Goal: Complete application form

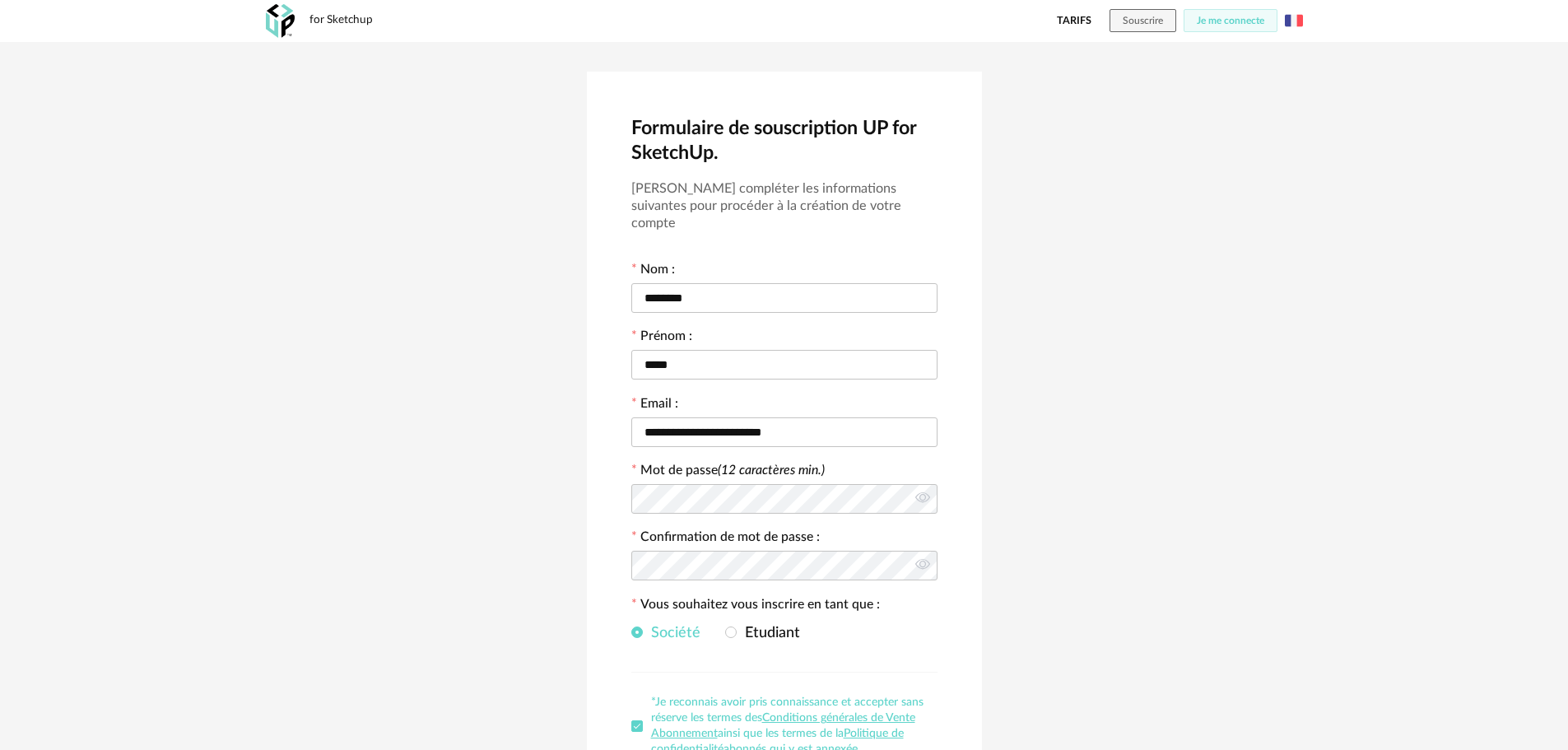
scroll to position [161, 0]
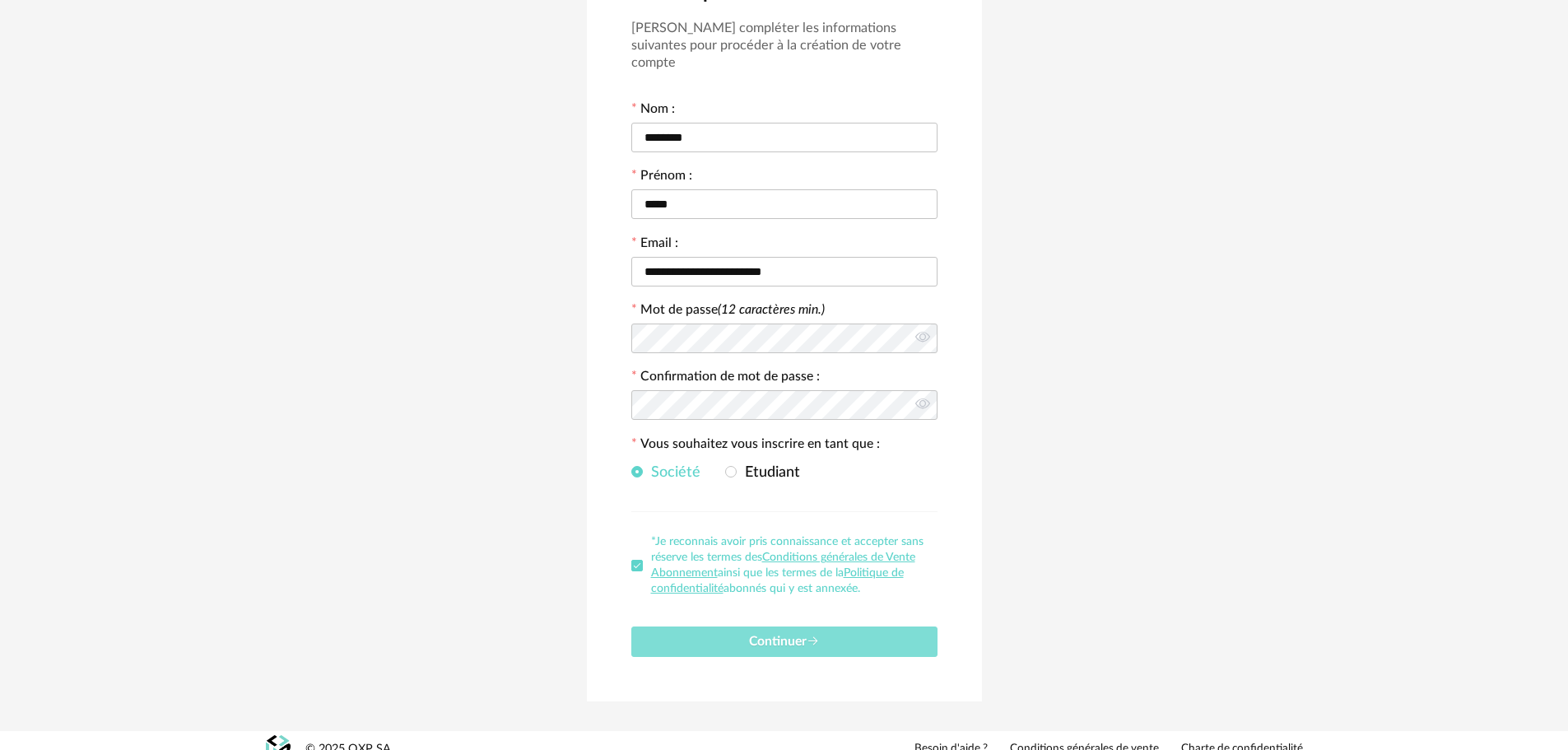
click at [764, 632] on button "Continuer" at bounding box center [784, 641] width 306 height 30
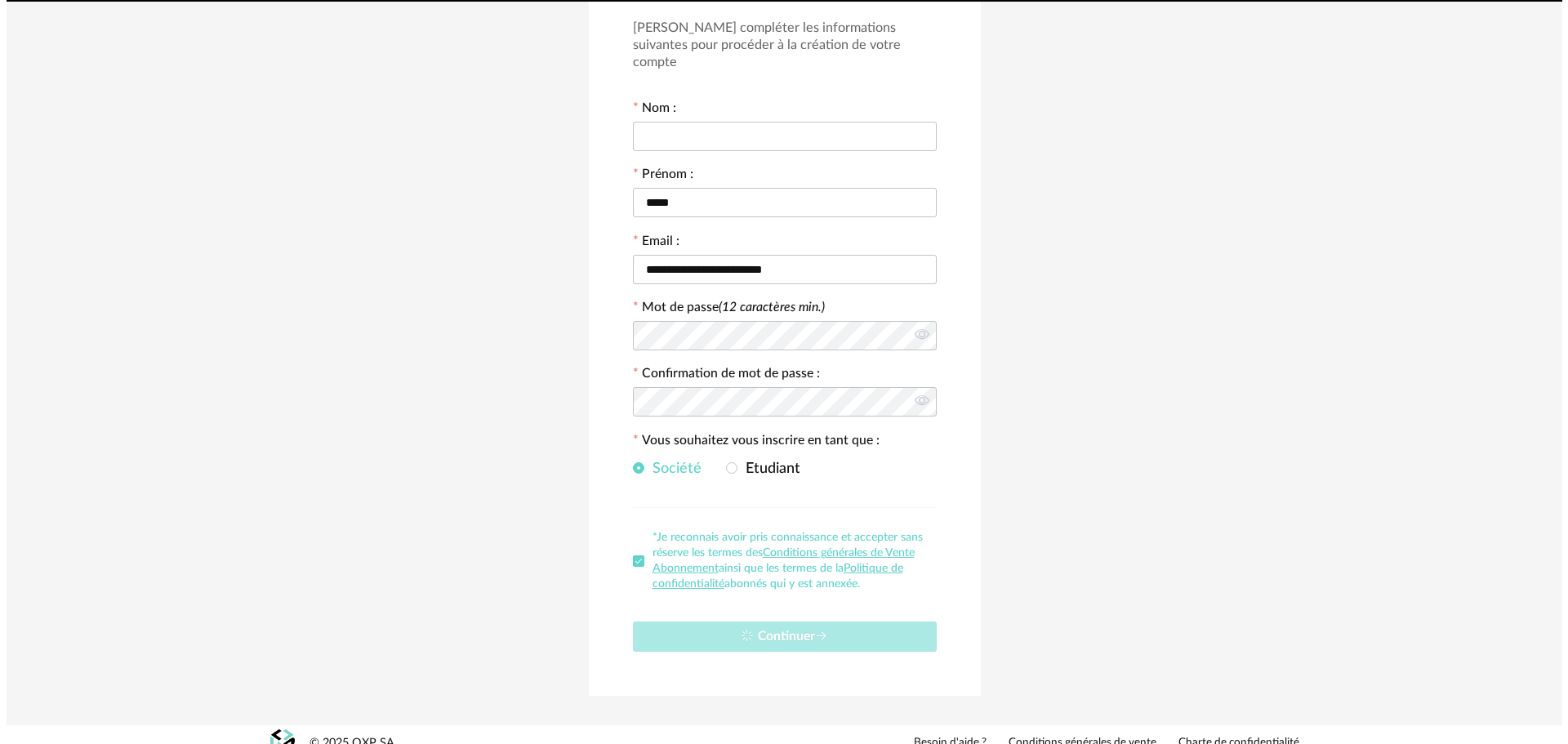
scroll to position [0, 0]
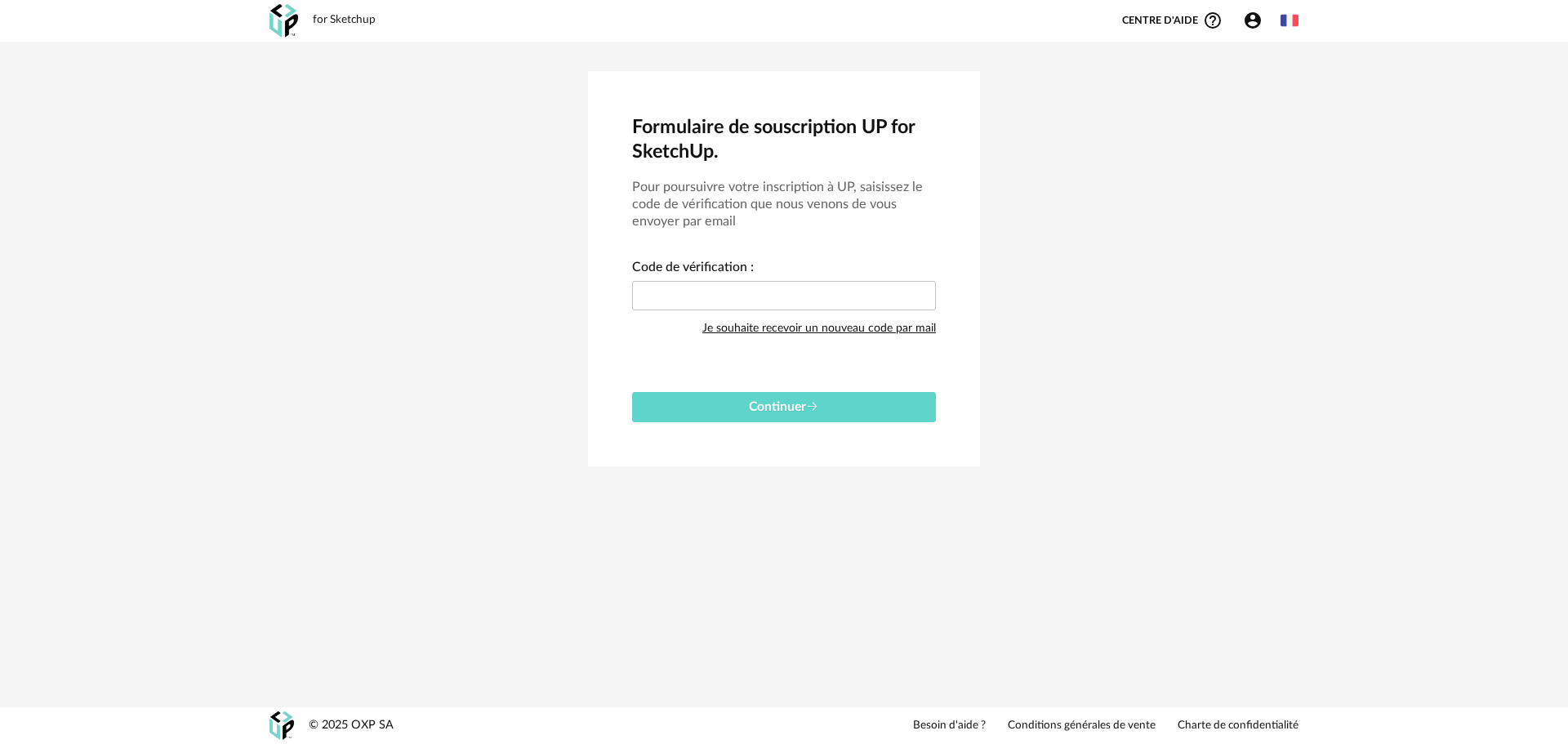
click at [802, 330] on div "Je souhaite recevoir un nouveau code par mail" at bounding box center [819, 328] width 234 height 32
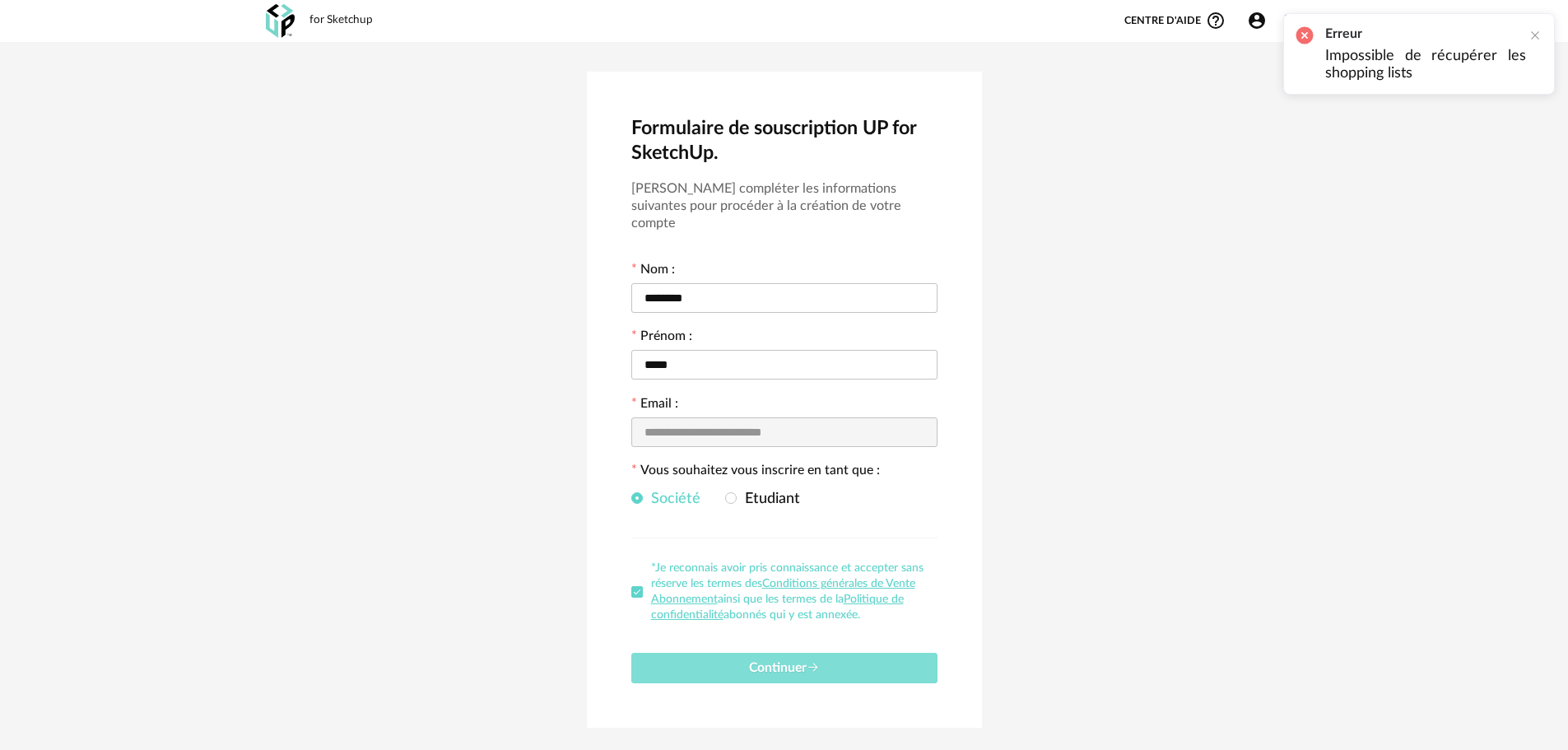
click at [693, 653] on button "Continuer" at bounding box center [784, 668] width 306 height 30
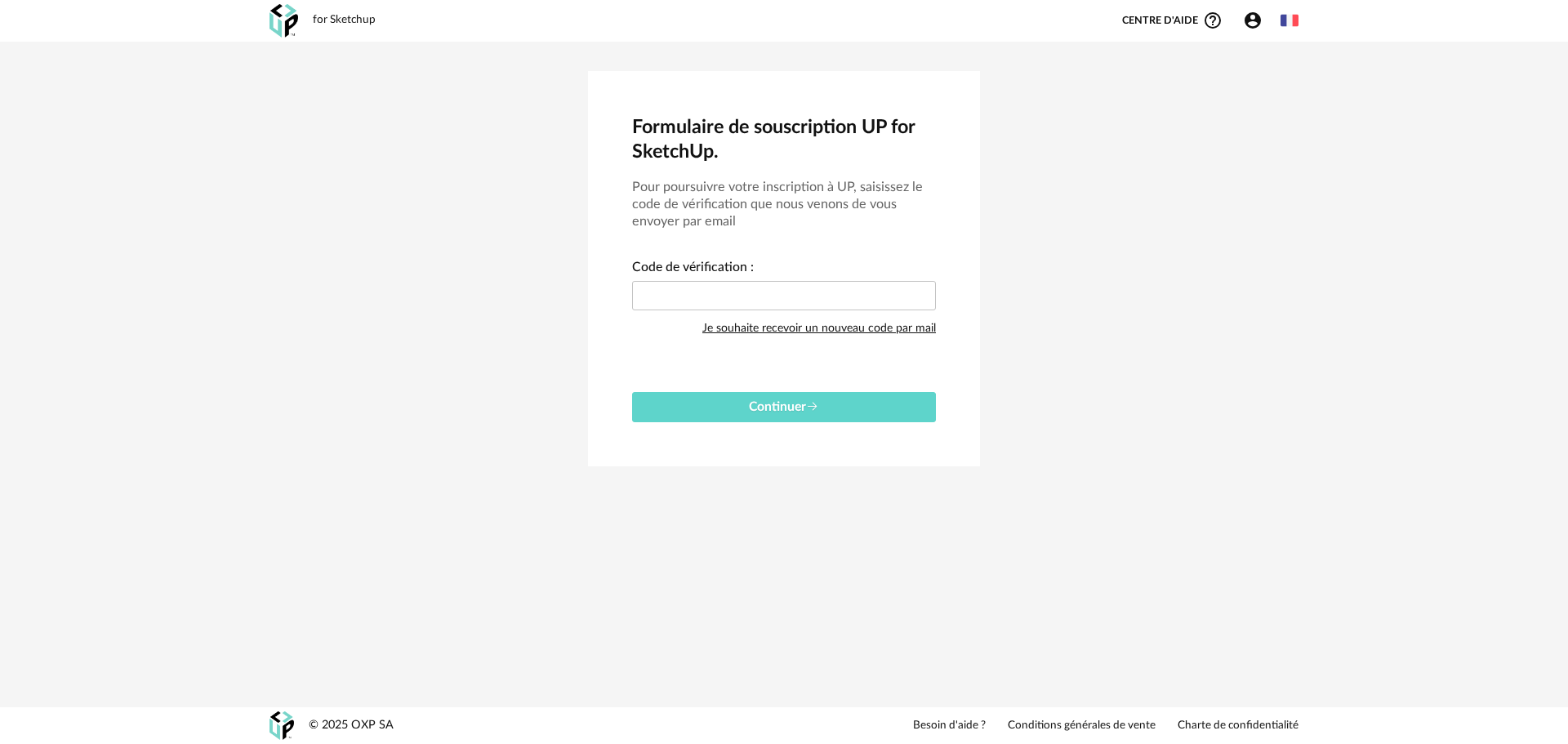
click at [760, 329] on div "Je souhaite recevoir un nouveau code par mail" at bounding box center [819, 328] width 234 height 32
click at [1541, 32] on div at bounding box center [1535, 35] width 13 height 13
click at [954, 726] on link "Besoin d'aide ?" at bounding box center [949, 725] width 72 height 14
